Goal: Task Accomplishment & Management: Use online tool/utility

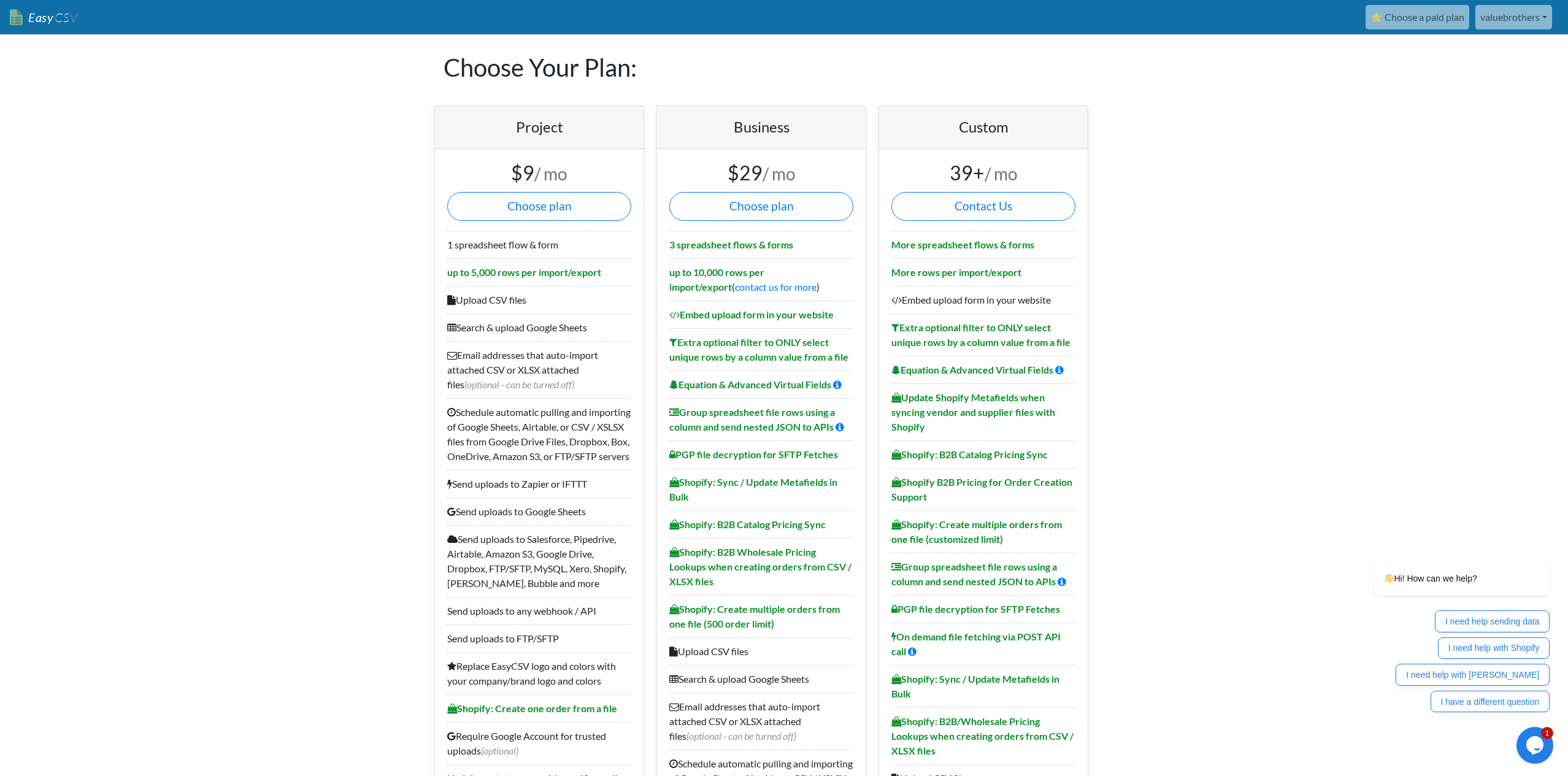
drag, startPoint x: 78, startPoint y: 21, endPoint x: 69, endPoint y: 21, distance: 9.0
click at [78, 21] on nav "Easy CSV ⭐ Choose a paid plan valuebrothers Valuebrothers All Flows All CSV Gen…" at bounding box center [784, 17] width 1568 height 34
click at [69, 21] on span "CSV" at bounding box center [65, 17] width 24 height 15
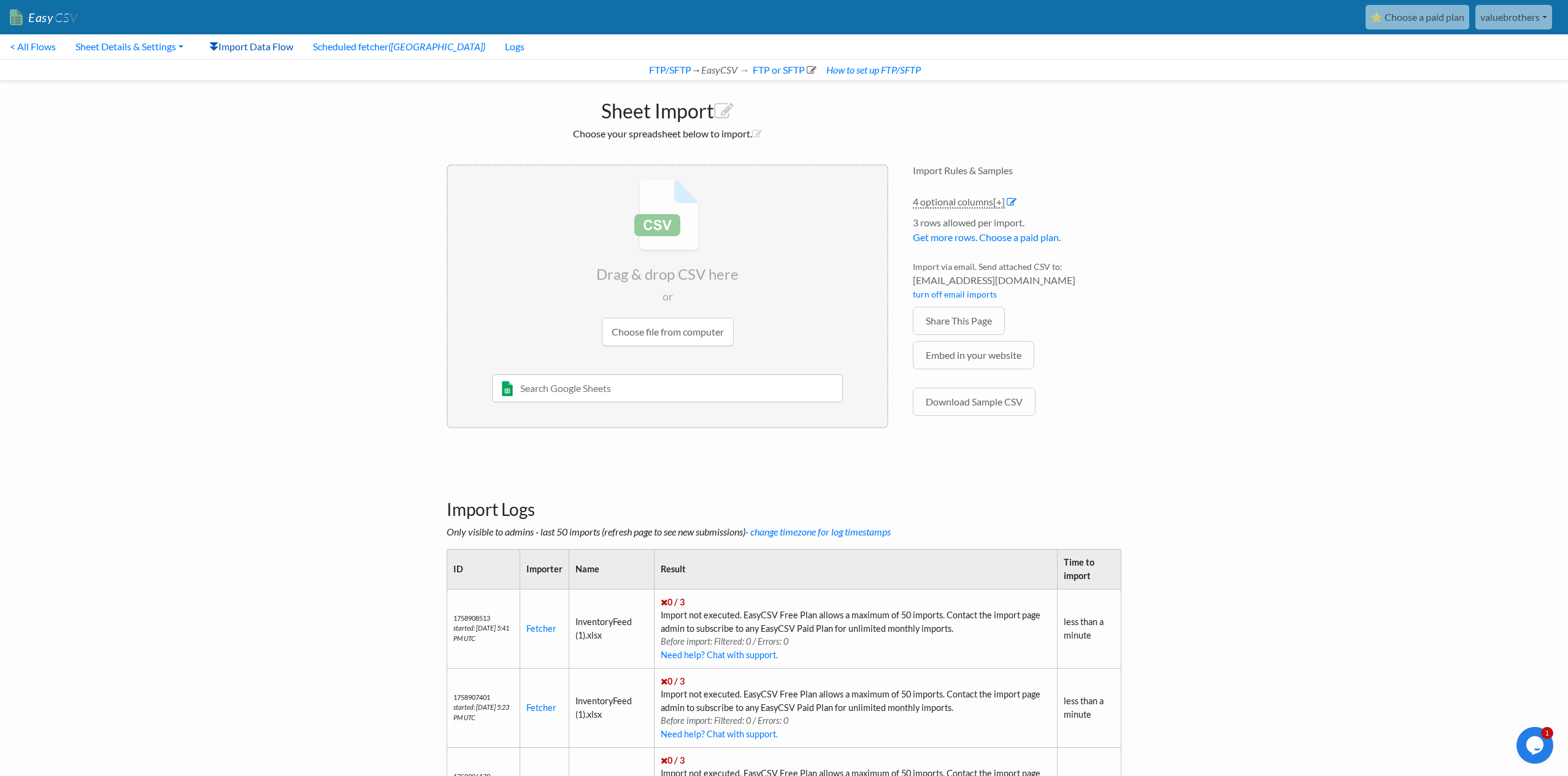
click at [248, 49] on link "Import Data Flow" at bounding box center [251, 47] width 104 height 25
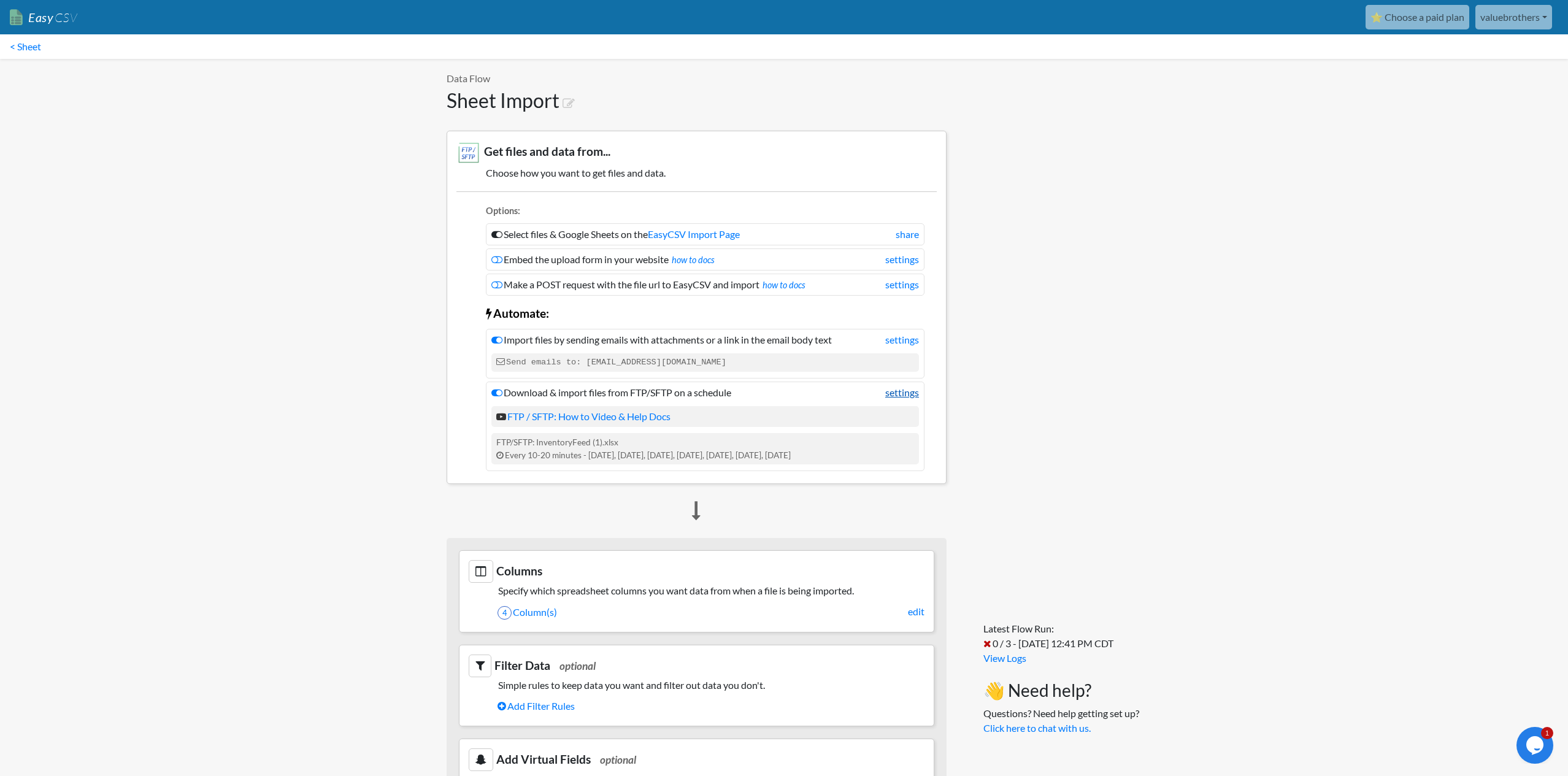
click at [896, 395] on link "settings" at bounding box center [901, 392] width 34 height 14
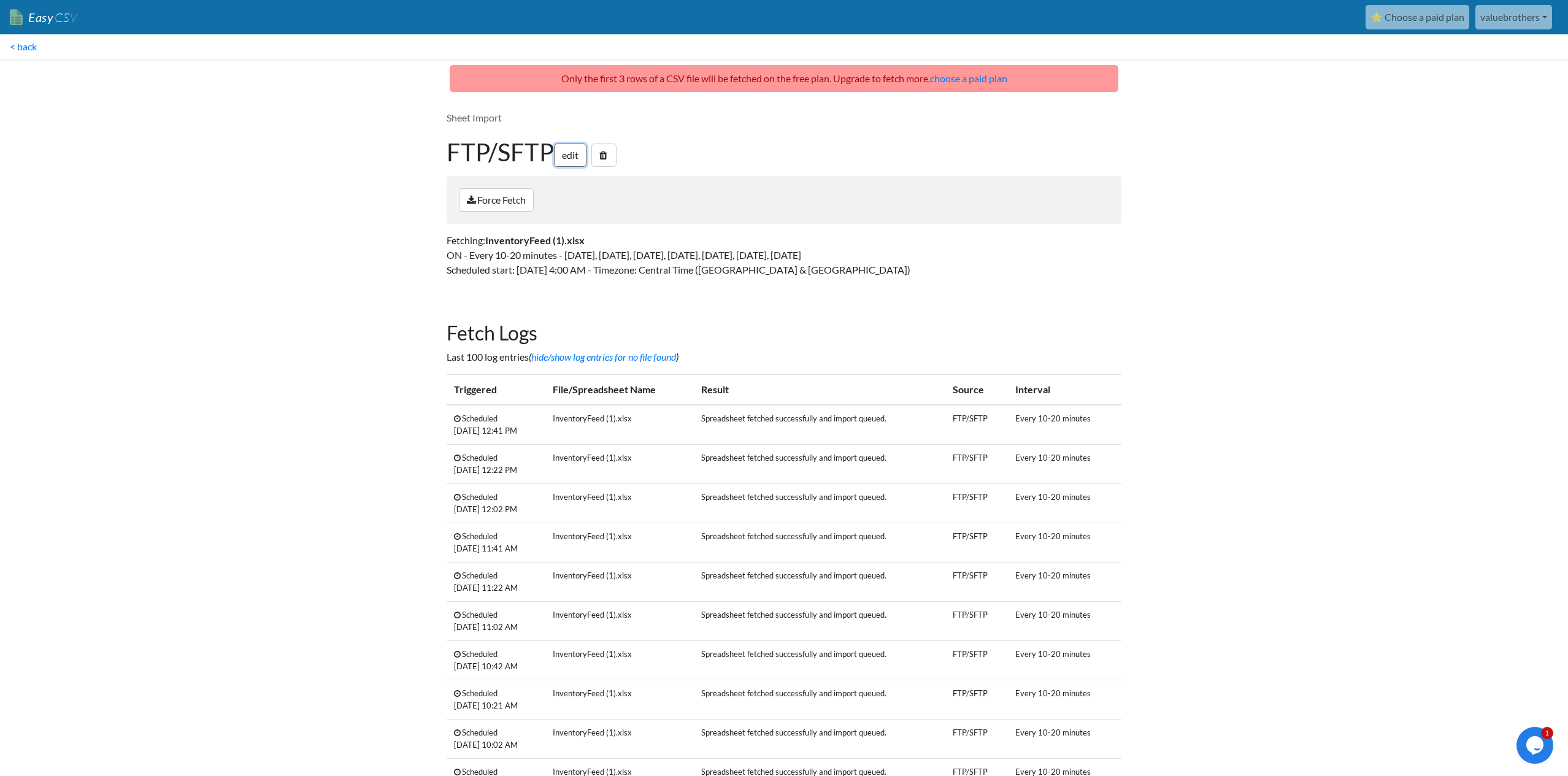
click at [571, 157] on link "edit" at bounding box center [570, 155] width 32 height 23
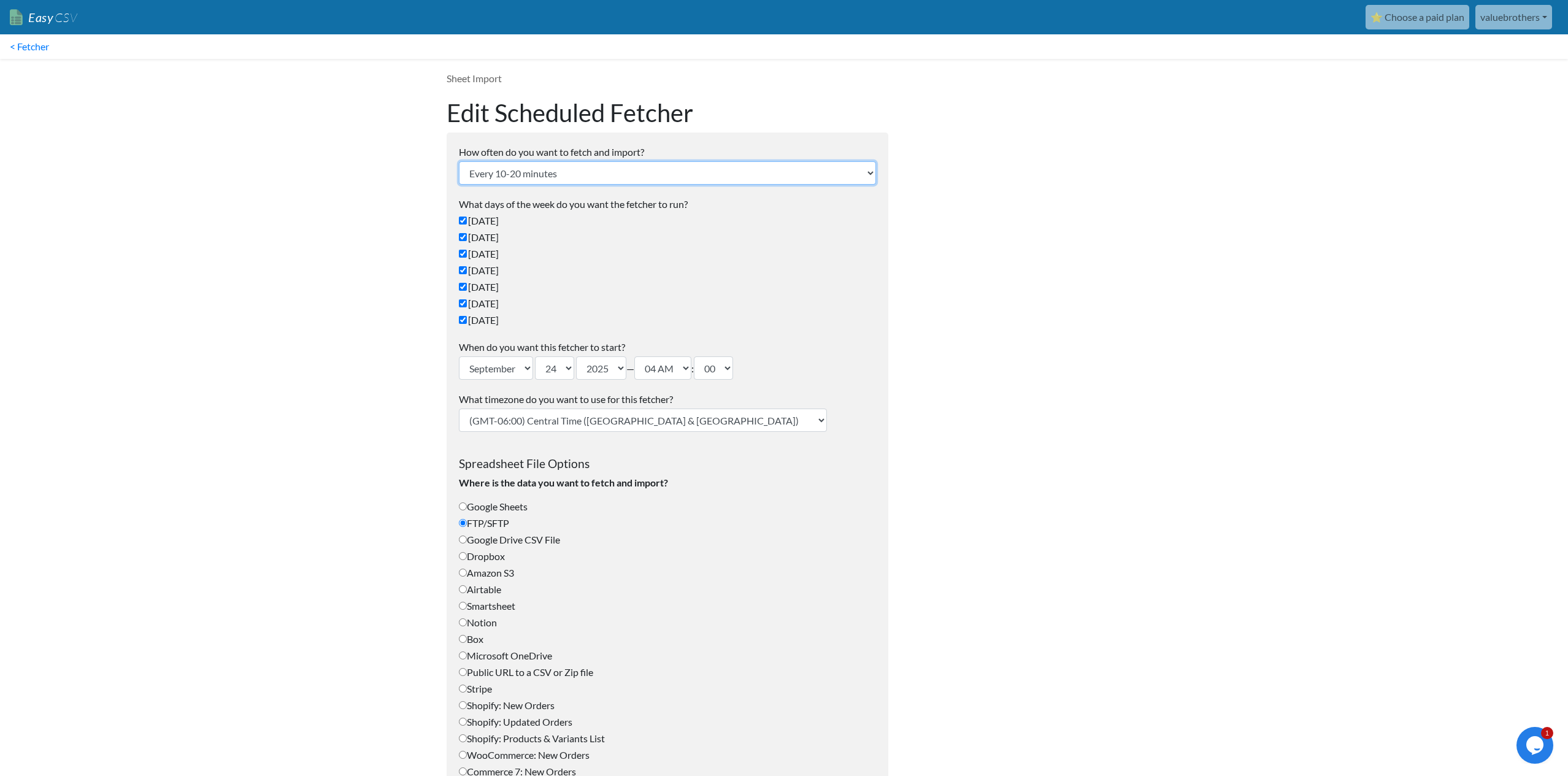
select select "1_hour"
click option "Every hour" at bounding box center [0, 0] width 0 height 0
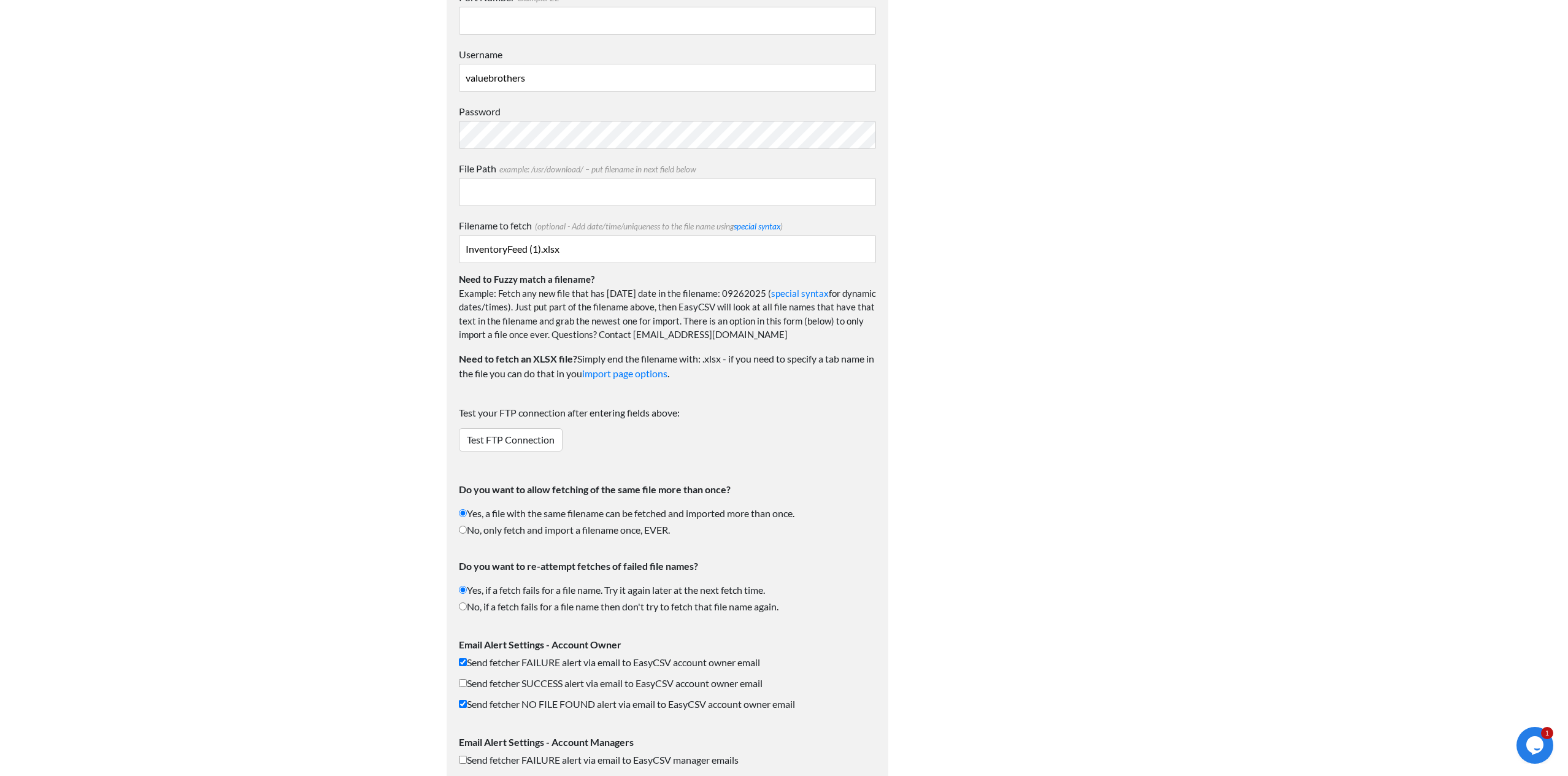
scroll to position [944, 0]
drag, startPoint x: 543, startPoint y: 250, endPoint x: 534, endPoint y: 259, distance: 12.7
click at [543, 251] on input "InventoryFeed (1).xlsx" at bounding box center [667, 248] width 417 height 28
click at [600, 252] on input "InventoryFeed.xlsx" at bounding box center [667, 248] width 417 height 28
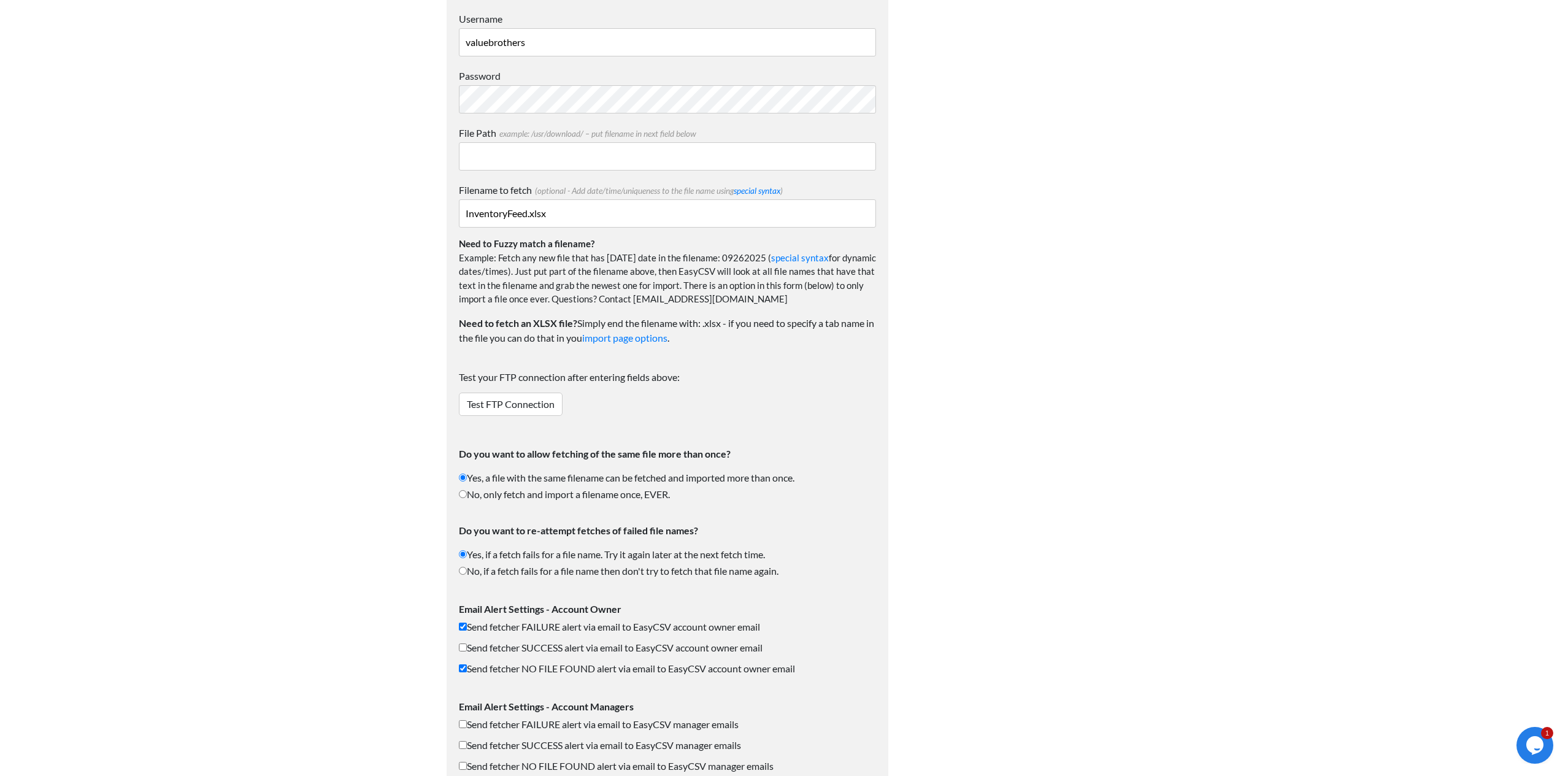
scroll to position [1133, 0]
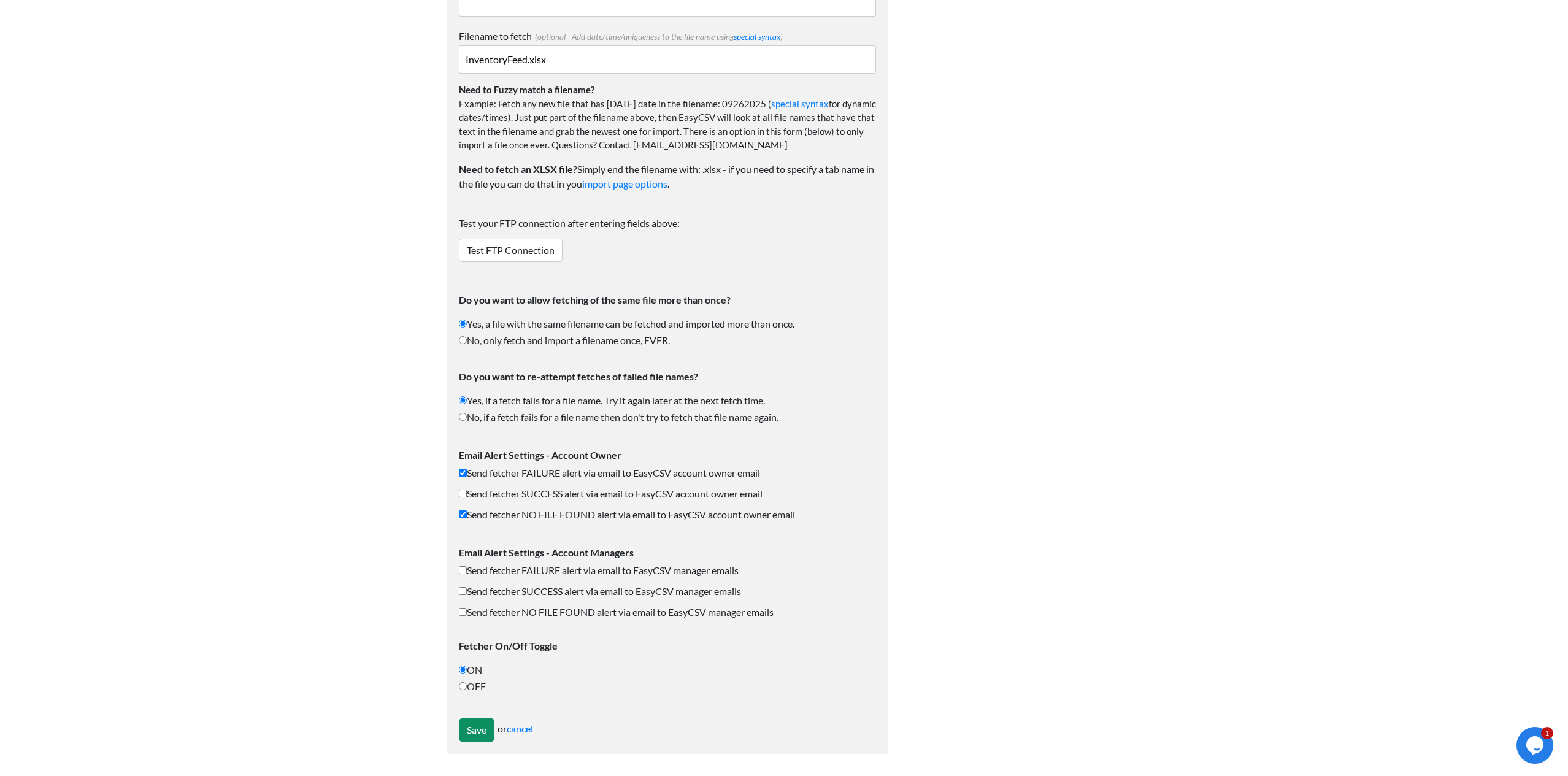
type input "InventoryFeed.xlsx"
click at [482, 726] on input "Save" at bounding box center [477, 730] width 36 height 23
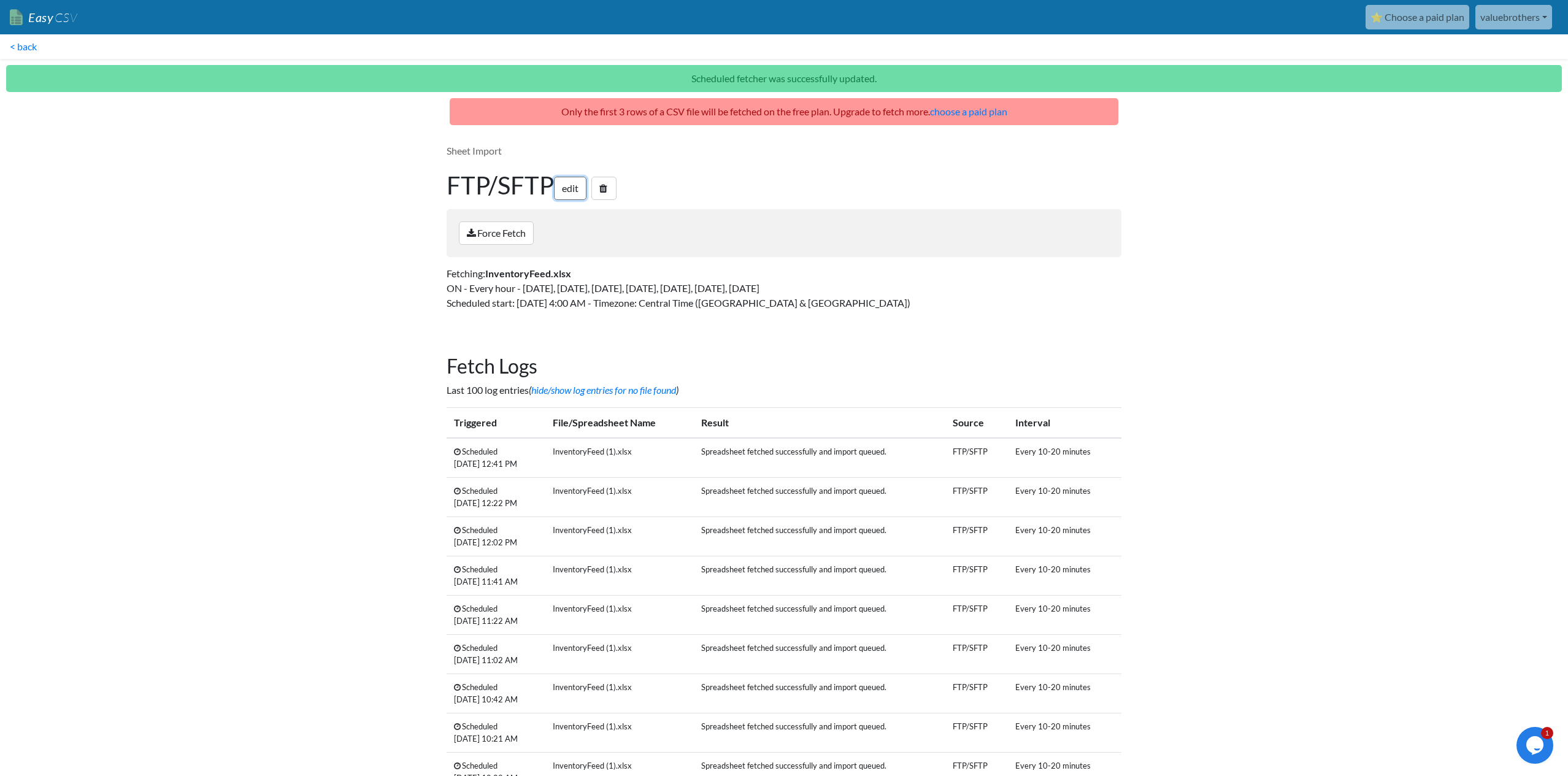
click at [582, 194] on link "edit" at bounding box center [570, 189] width 32 height 23
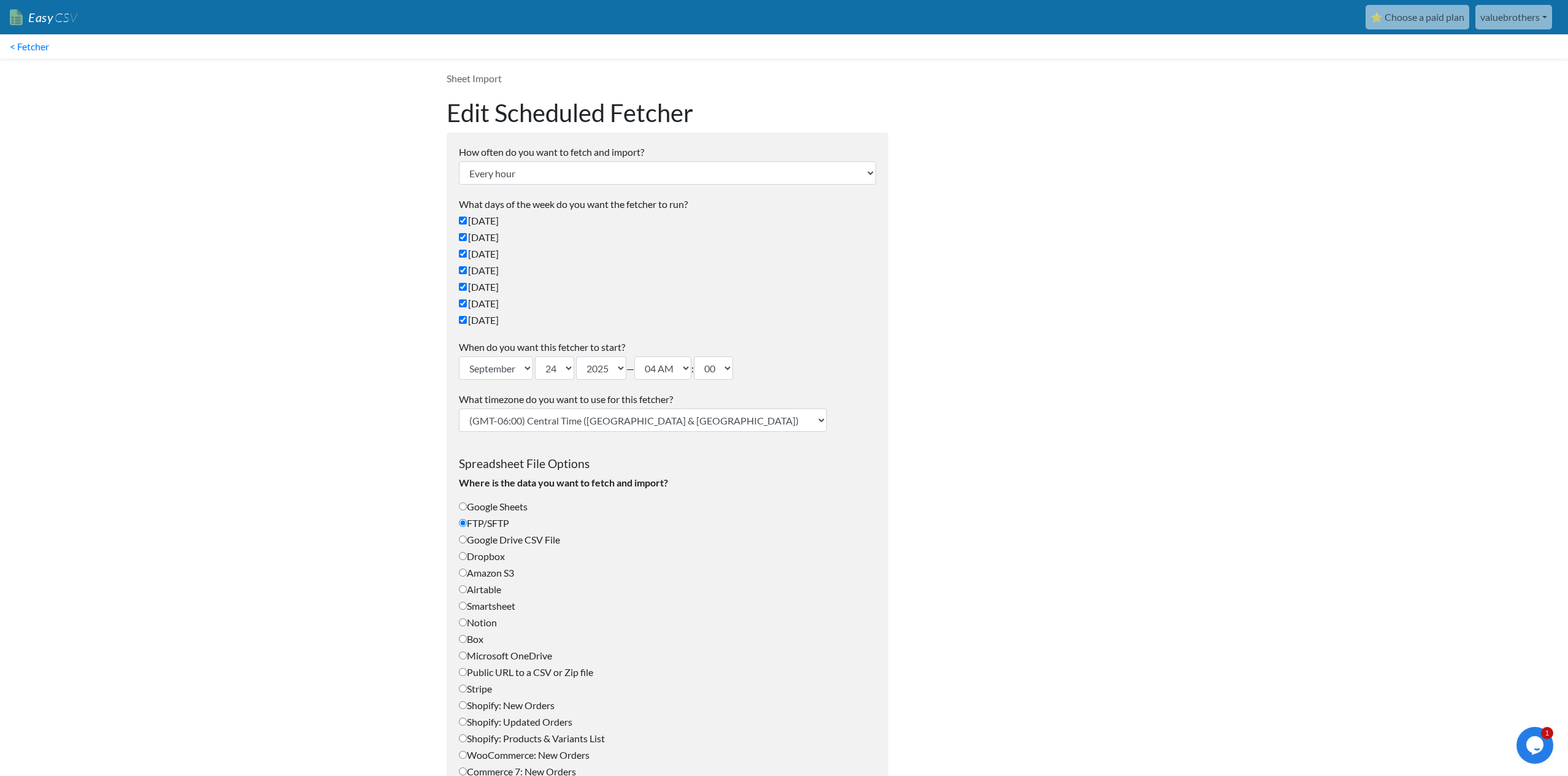
click at [1405, 23] on link "⭐ Choose a paid plan" at bounding box center [1417, 17] width 104 height 25
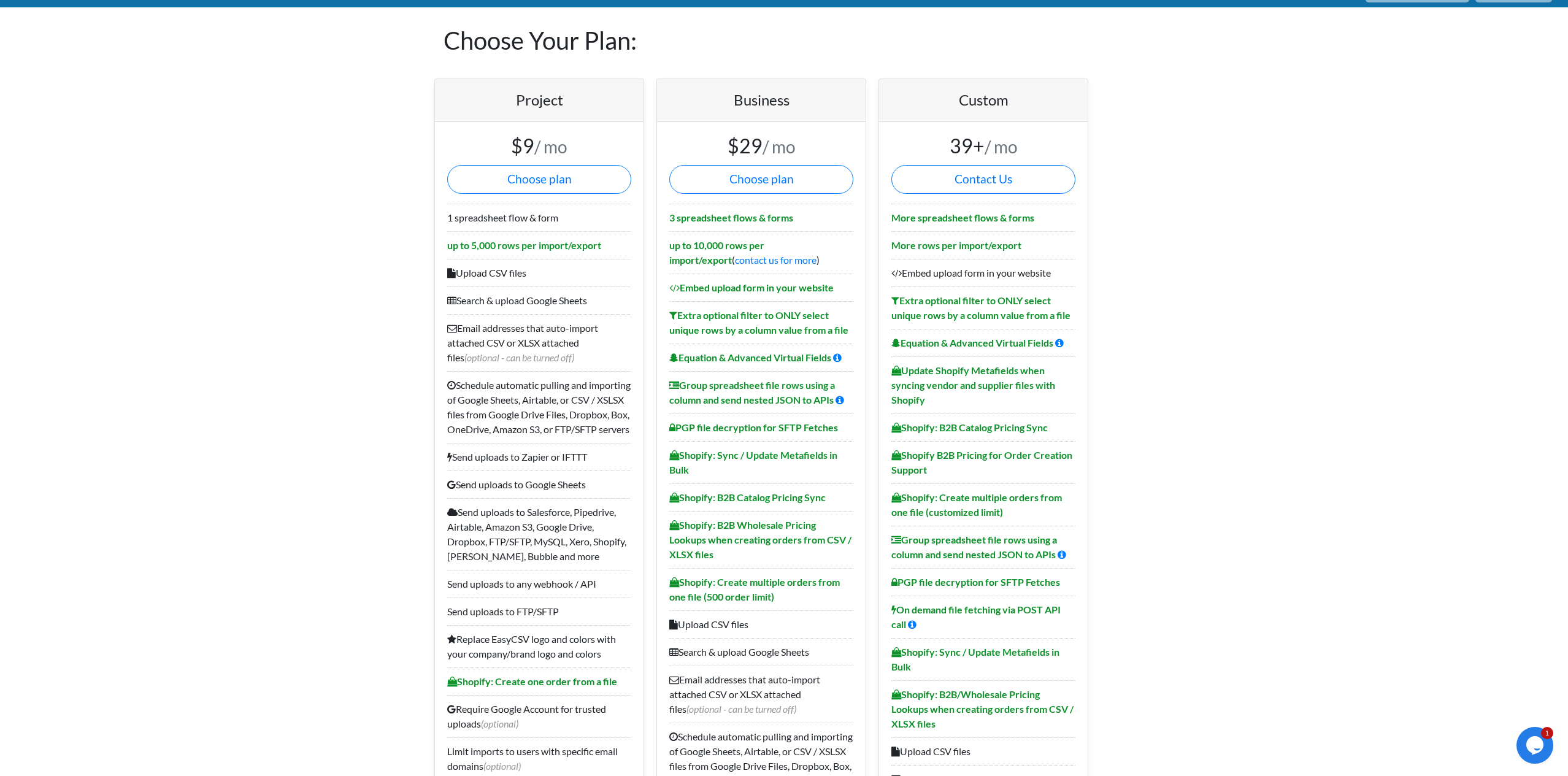
scroll to position [29, 0]
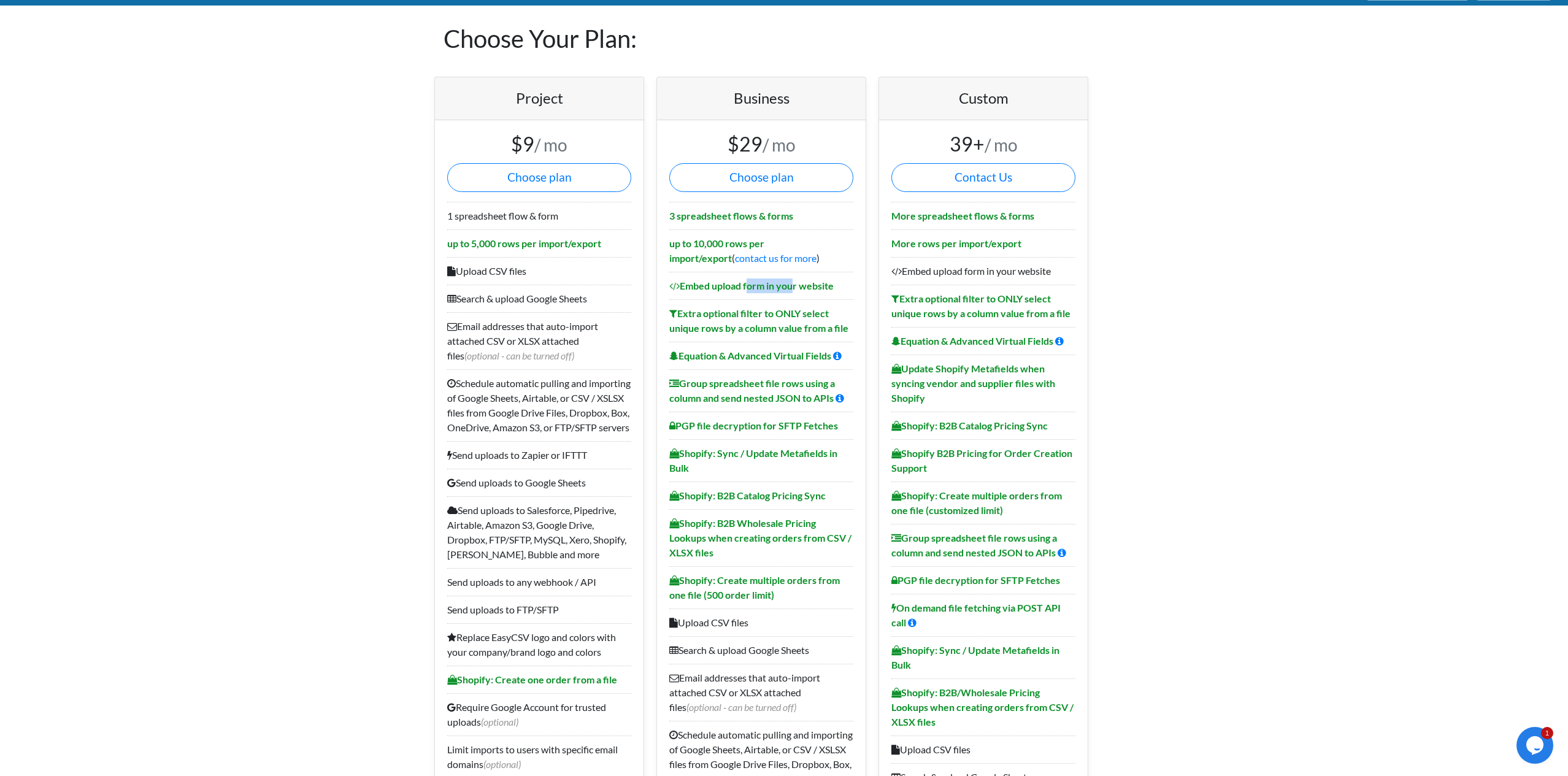
drag, startPoint x: 746, startPoint y: 287, endPoint x: 788, endPoint y: 287, distance: 42.0
click at [788, 287] on b "Embed upload form in your website" at bounding box center [752, 285] width 165 height 12
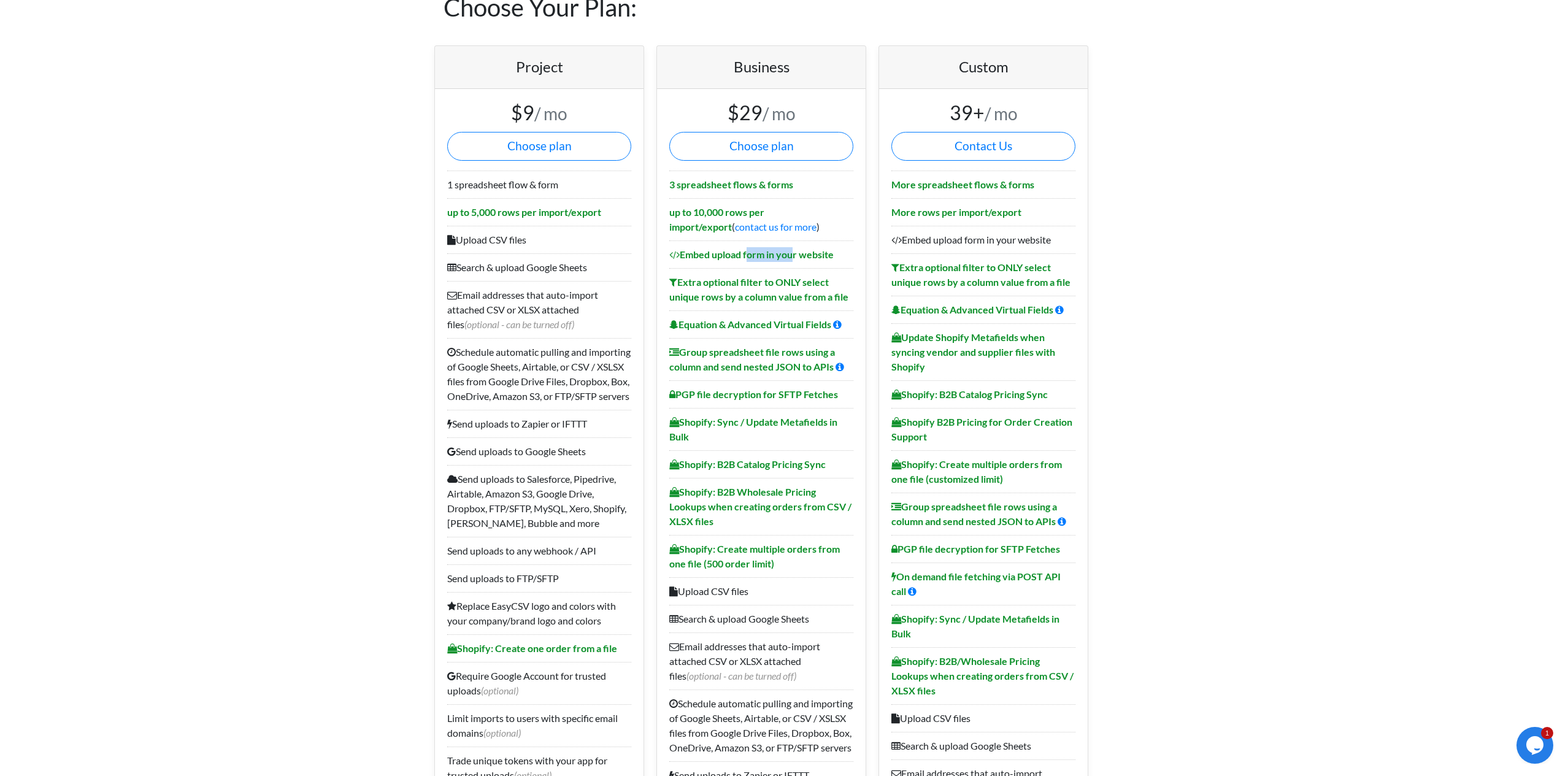
scroll to position [0, 0]
